Goal: Task Accomplishment & Management: Manage account settings

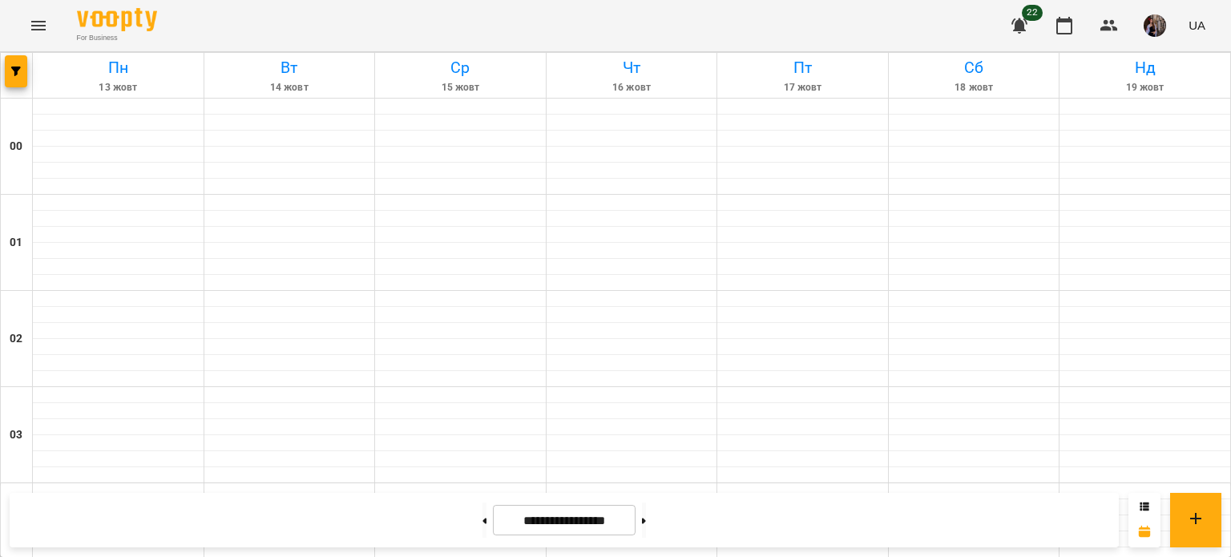
scroll to position [1584, 0]
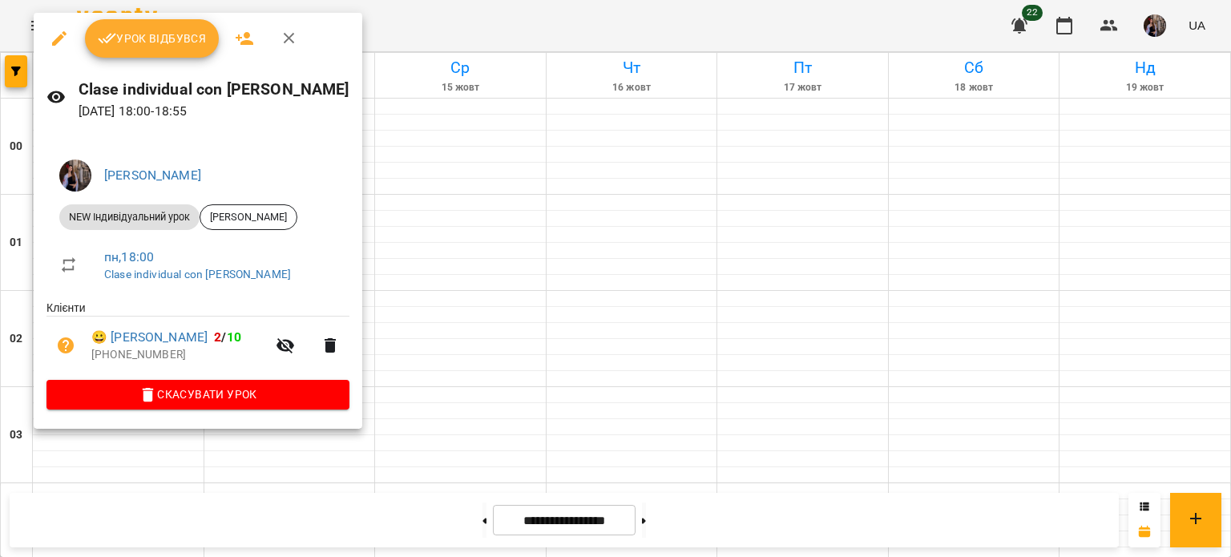
click at [176, 51] on button "Урок відбувся" at bounding box center [152, 38] width 135 height 38
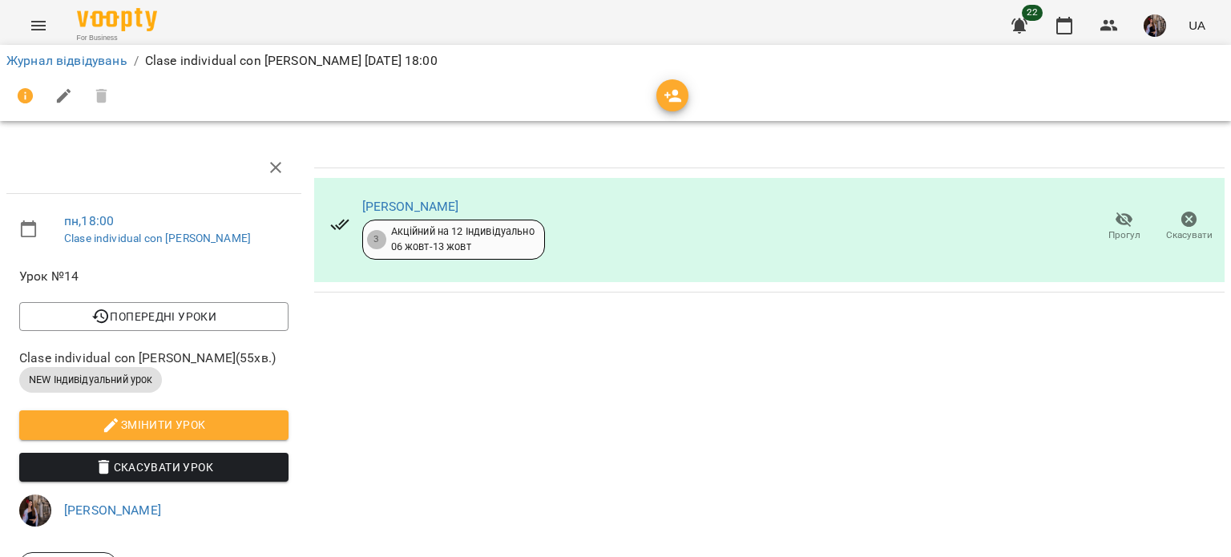
click at [692, 100] on div at bounding box center [615, 96] width 1218 height 38
click at [664, 98] on icon "button" at bounding box center [673, 96] width 19 height 19
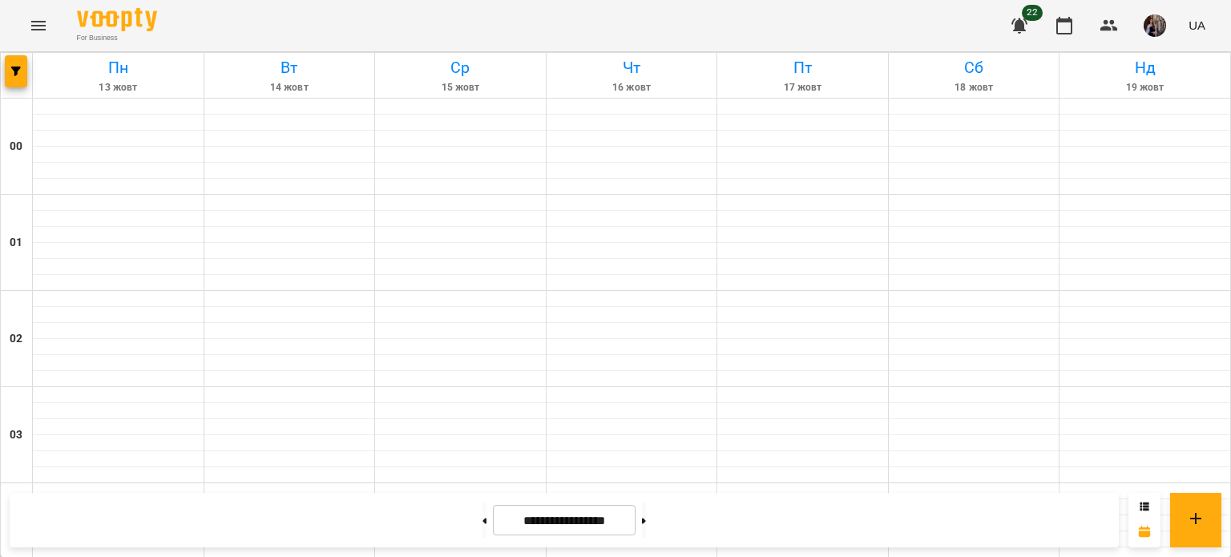
scroll to position [1922, 0]
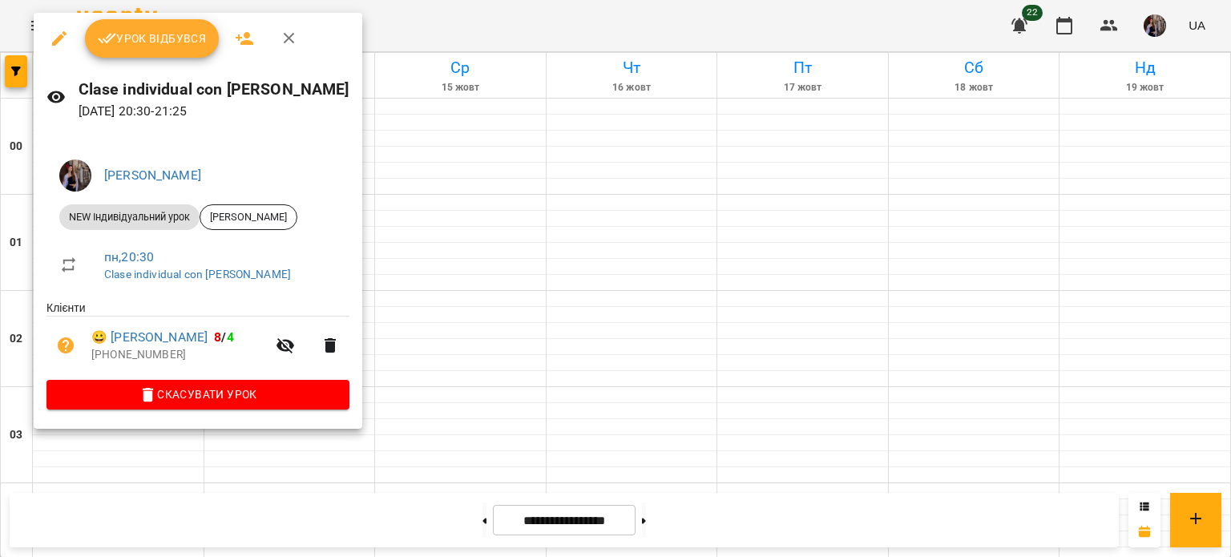
click at [154, 42] on span "Урок відбувся" at bounding box center [152, 38] width 109 height 19
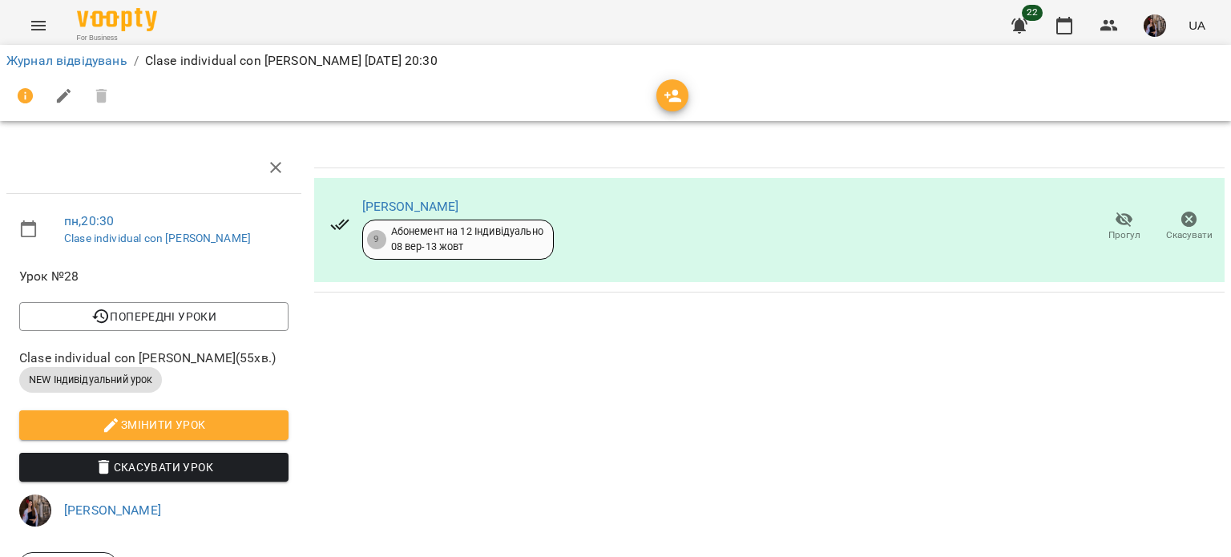
click at [662, 92] on span "button" at bounding box center [673, 96] width 32 height 19
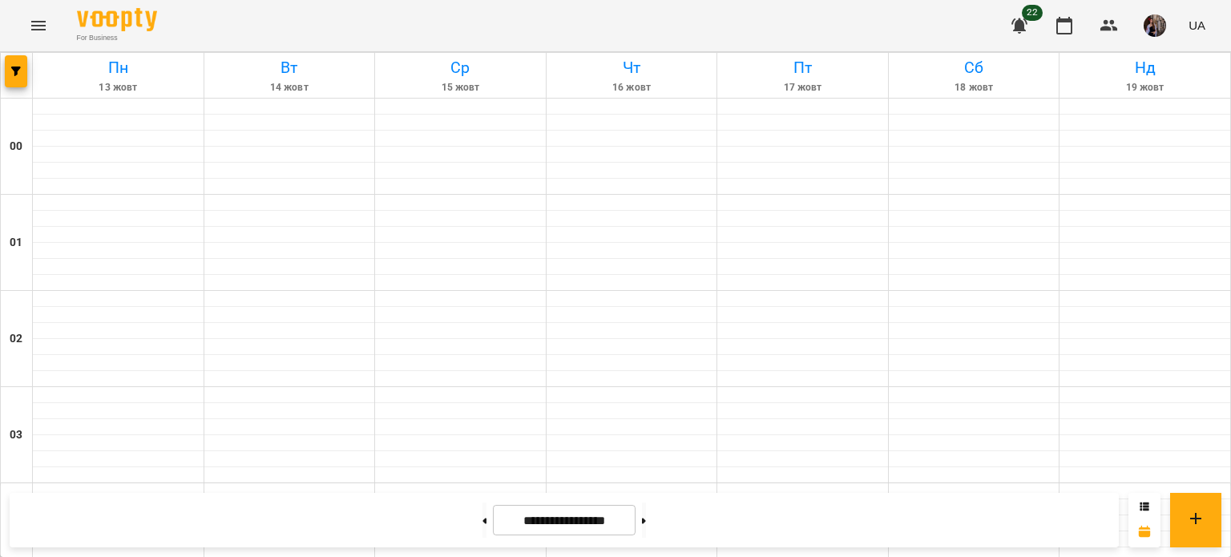
click at [1152, 31] on img "button" at bounding box center [1155, 25] width 22 height 22
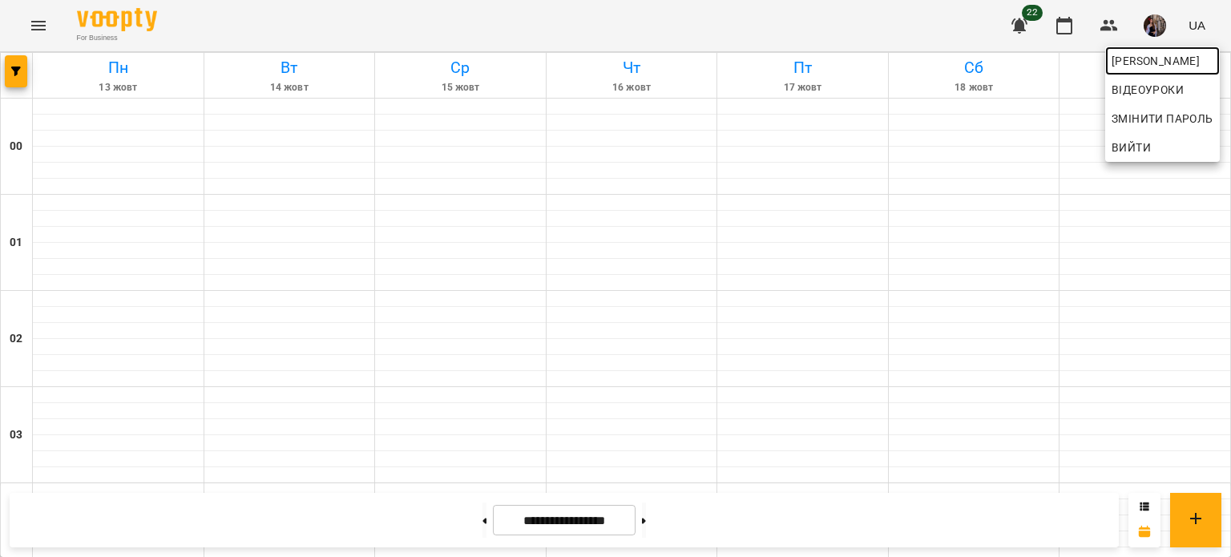
click at [1147, 55] on span "[PERSON_NAME]" at bounding box center [1163, 60] width 102 height 19
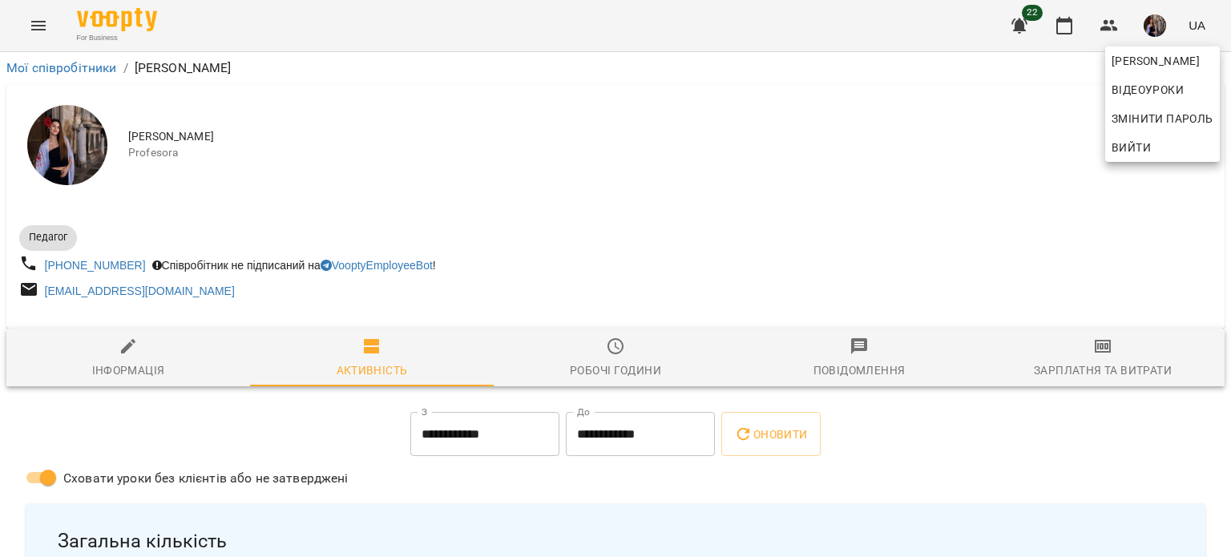
click at [850, 192] on div at bounding box center [615, 278] width 1231 height 557
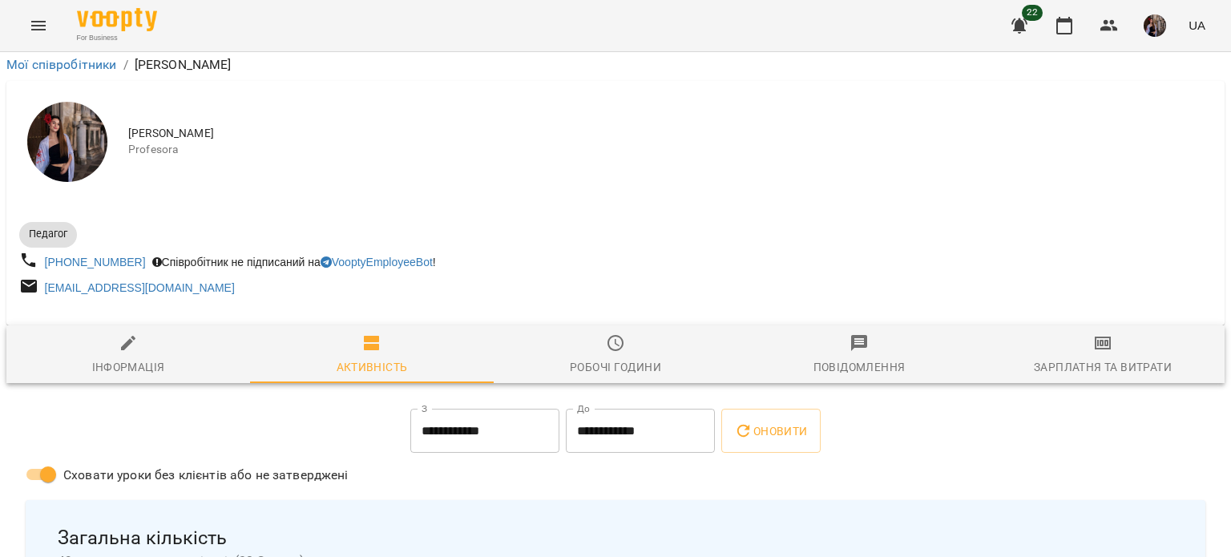
scroll to position [279, 0]
